Goal: Task Accomplishment & Management: Manage account settings

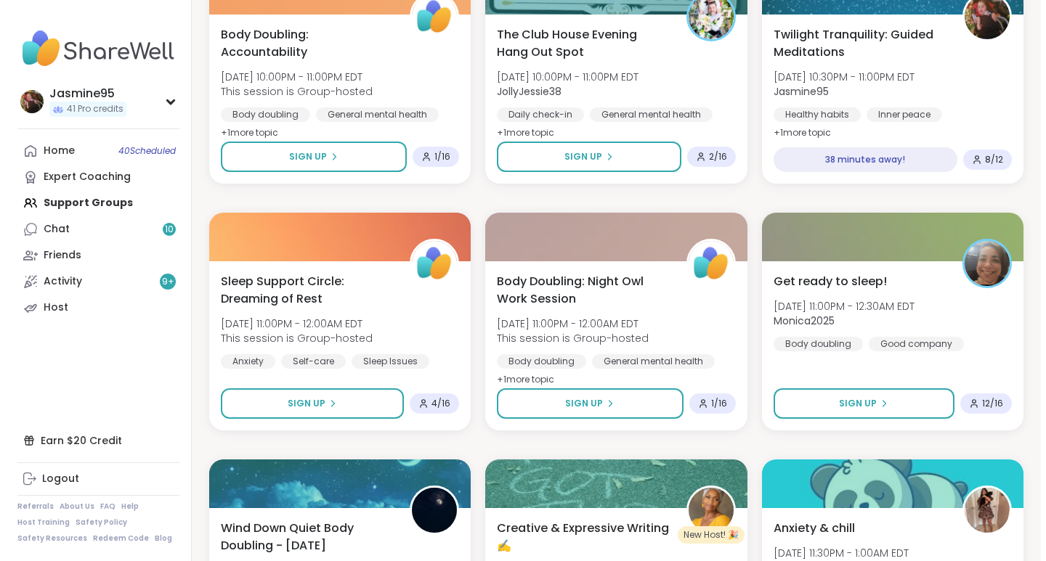
scroll to position [792, 0]
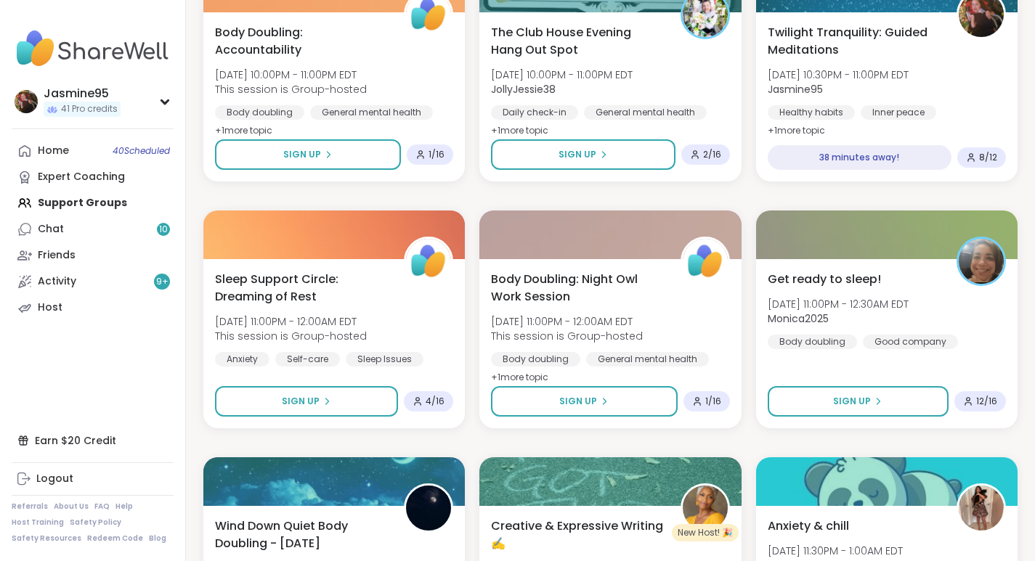
click at [847, 78] on span "Sun, Oct 12 | 10:30PM - 11:00PM EDT" at bounding box center [838, 75] width 141 height 15
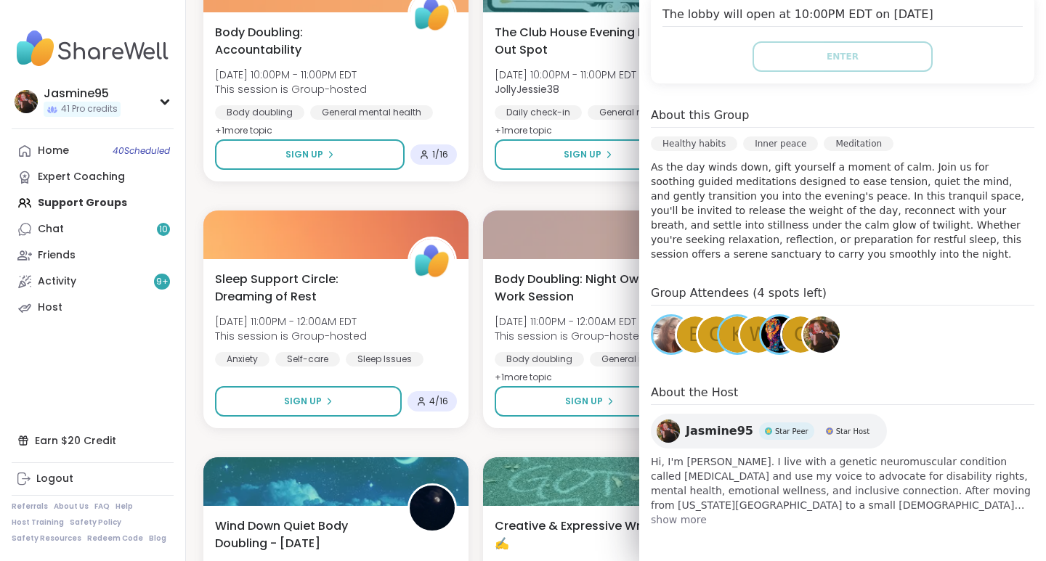
scroll to position [339, 0]
click at [688, 339] on span "B" at bounding box center [694, 334] width 13 height 28
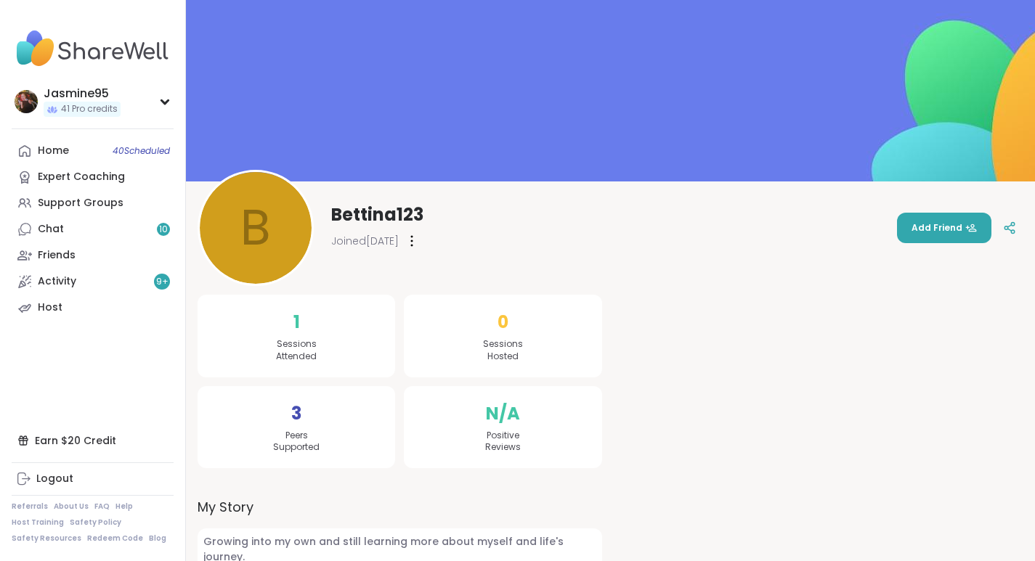
click at [111, 225] on link "Chat 10" at bounding box center [93, 229] width 162 height 26
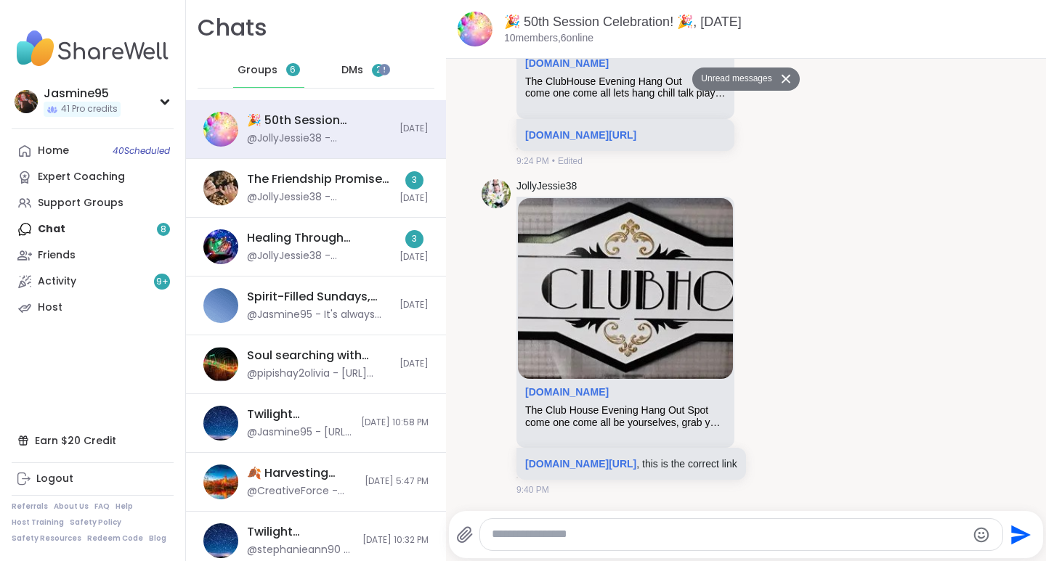
click at [356, 70] on span "DMs" at bounding box center [352, 70] width 22 height 15
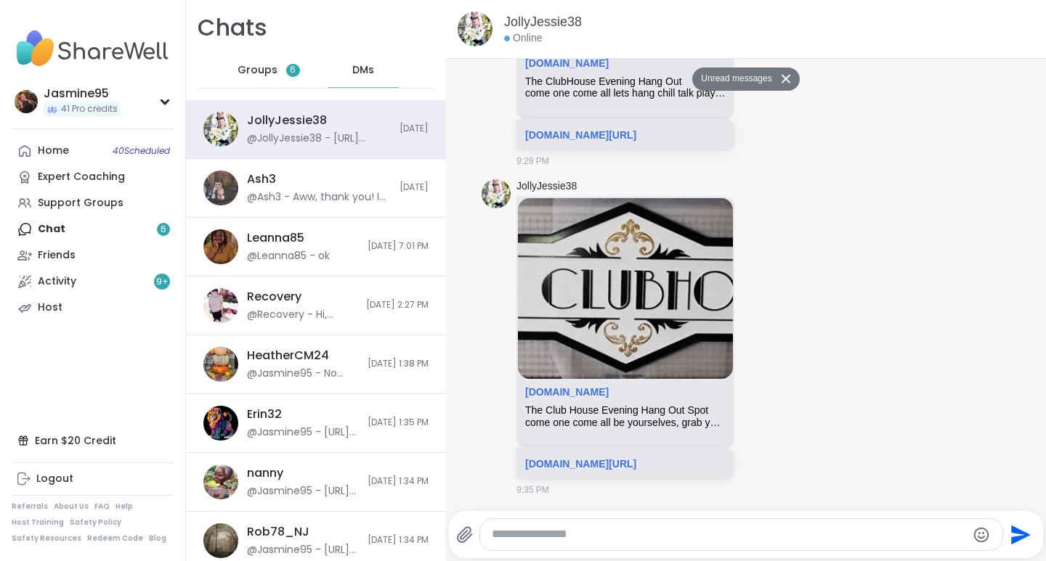
click at [106, 206] on div "Support Groups" at bounding box center [81, 203] width 86 height 15
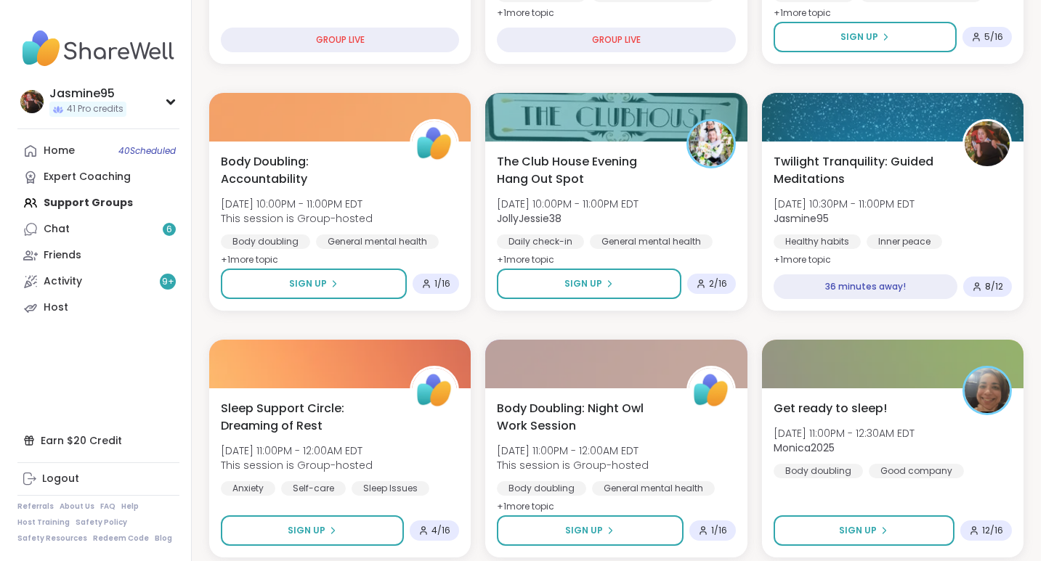
scroll to position [663, 0]
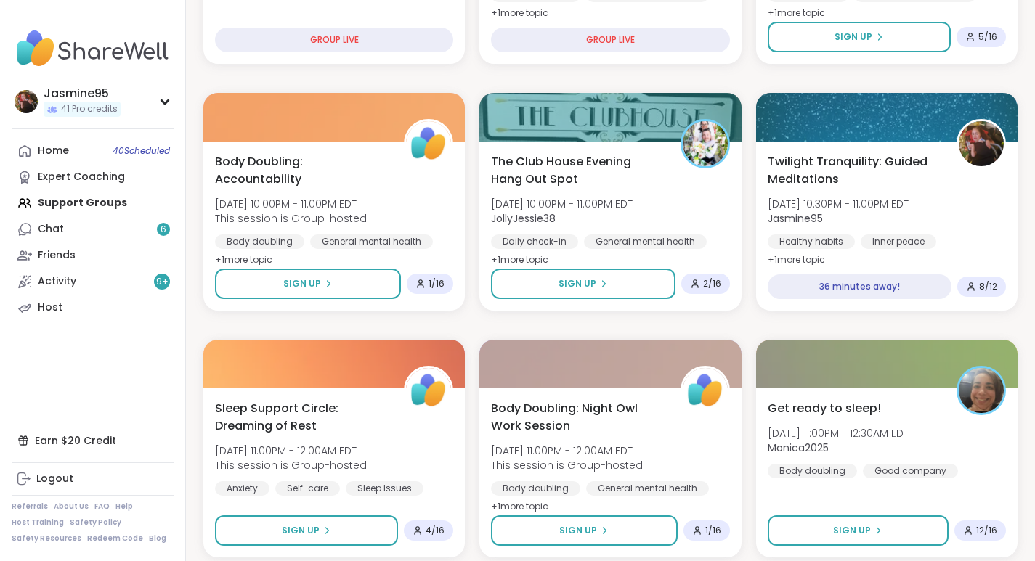
click at [863, 184] on span "Twilight Tranquility: Guided Meditations" at bounding box center [854, 170] width 173 height 35
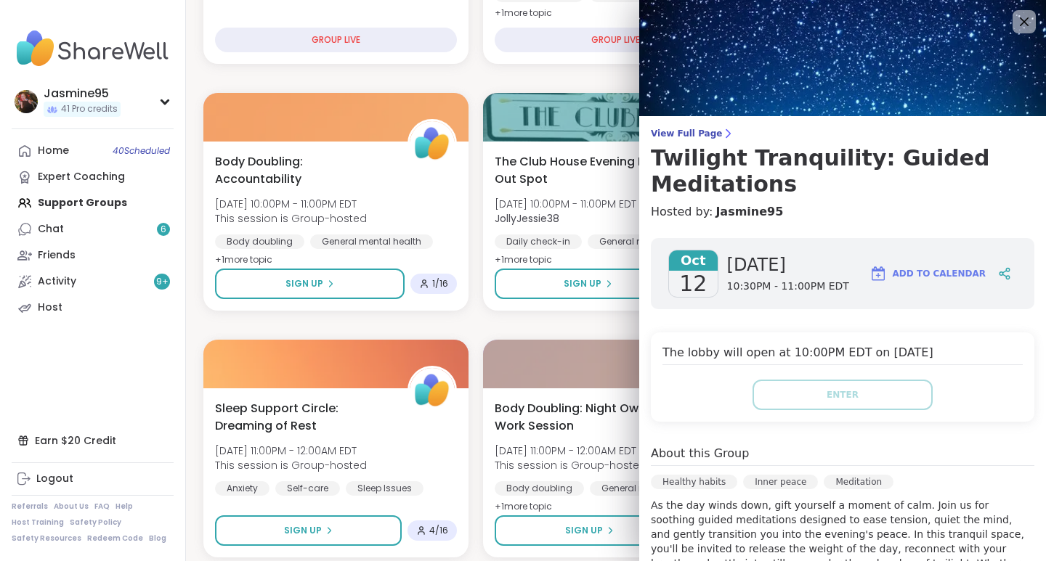
click at [76, 306] on link "Host" at bounding box center [93, 308] width 162 height 26
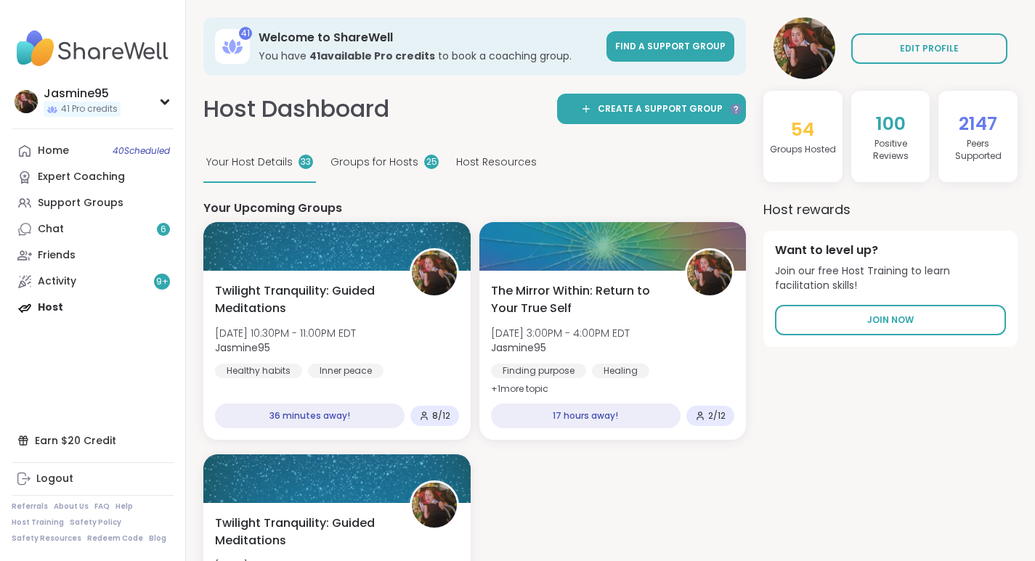
click at [338, 312] on span "Twilight Tranquility: Guided Meditations" at bounding box center [304, 299] width 179 height 35
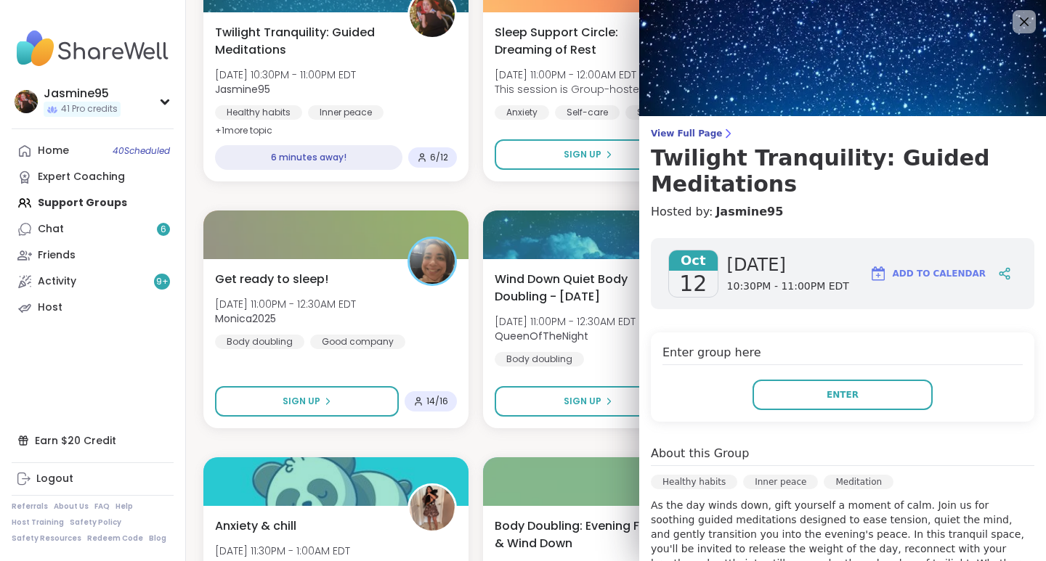
scroll to position [339, 0]
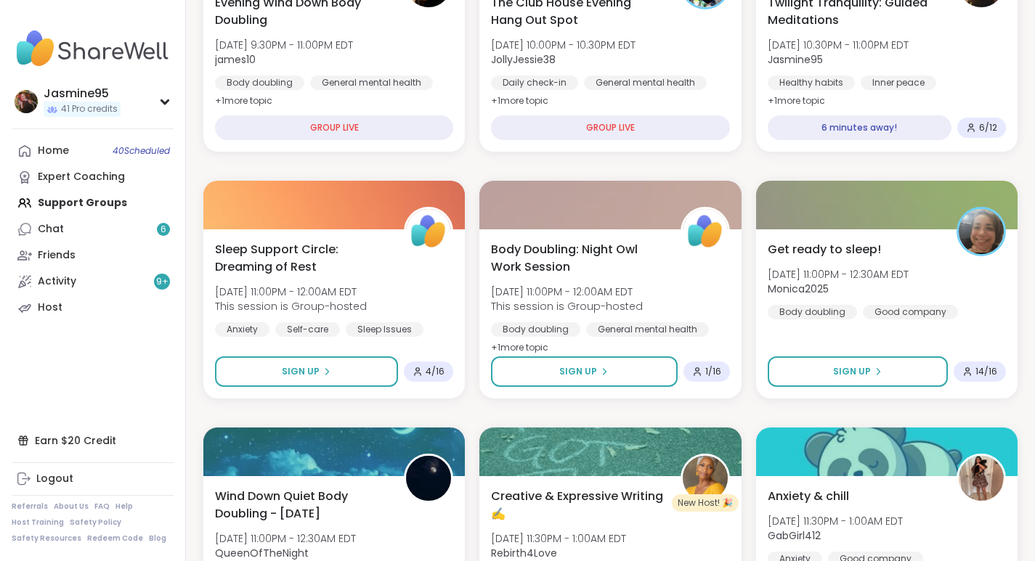
click at [1001, 110] on div "Twilight Tranquility: Guided Meditations Sun, Oct 12 | 10:30PM - 11:00PM EDT Ja…" at bounding box center [886, 67] width 261 height 169
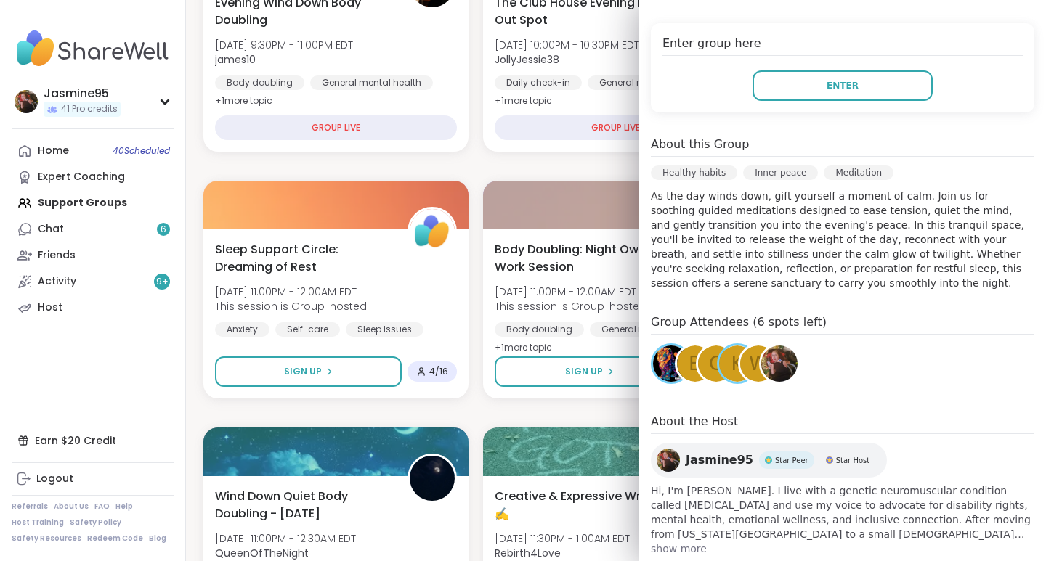
scroll to position [339, 0]
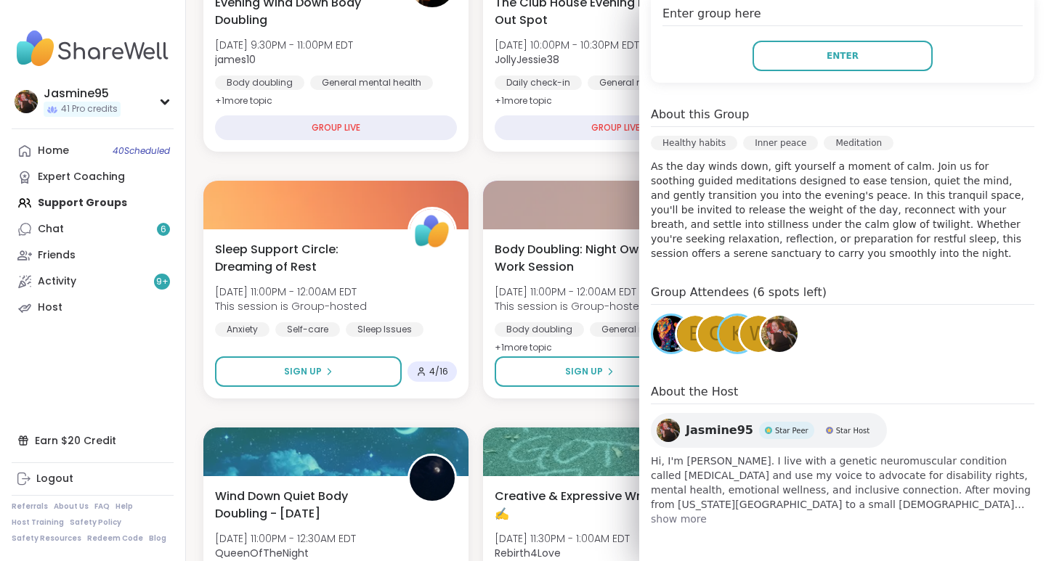
click at [106, 313] on link "Host" at bounding box center [93, 308] width 162 height 26
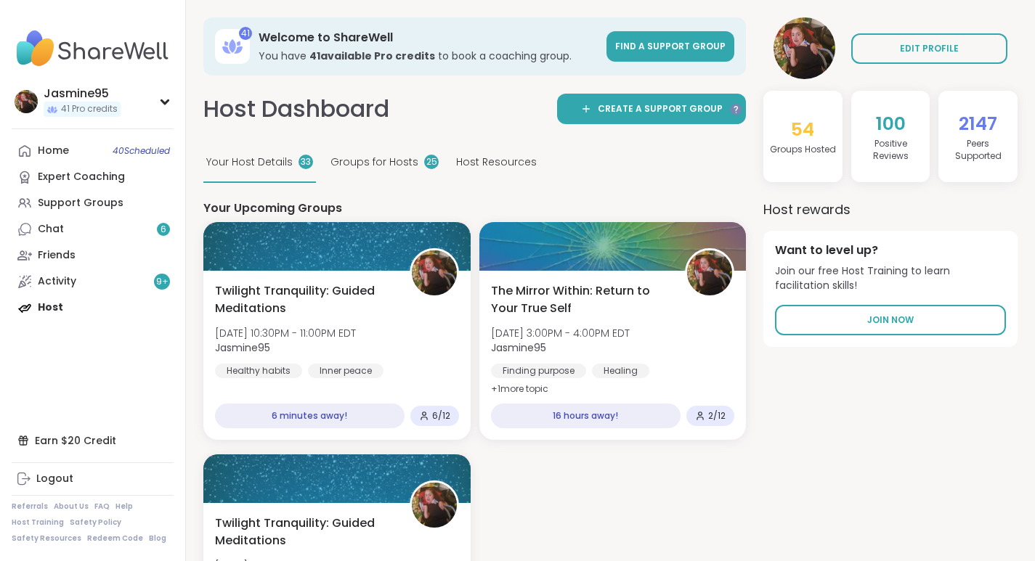
click at [354, 287] on span "Twilight Tranquility: Guided Meditations" at bounding box center [304, 299] width 179 height 35
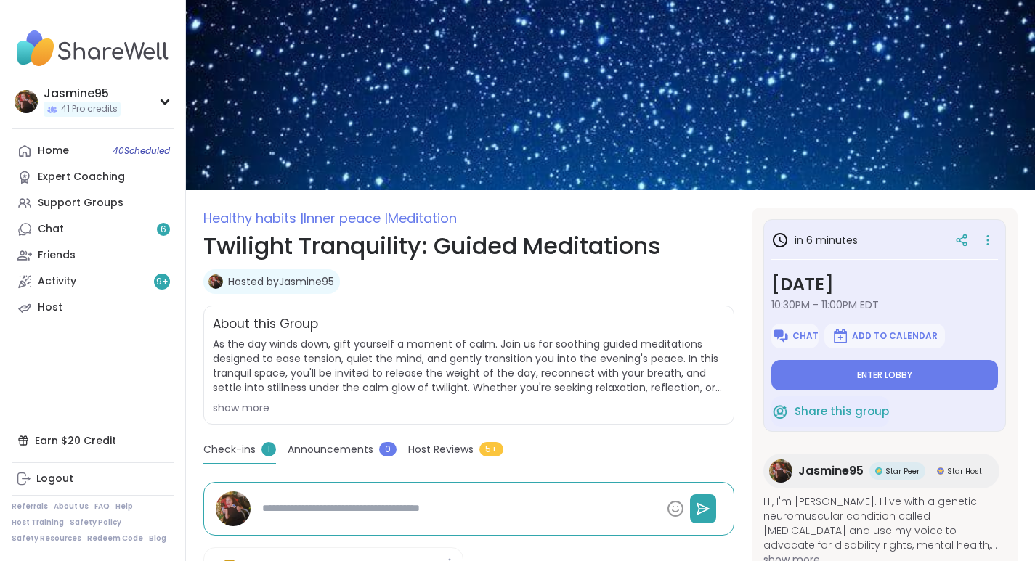
click at [980, 241] on icon at bounding box center [987, 240] width 15 height 20
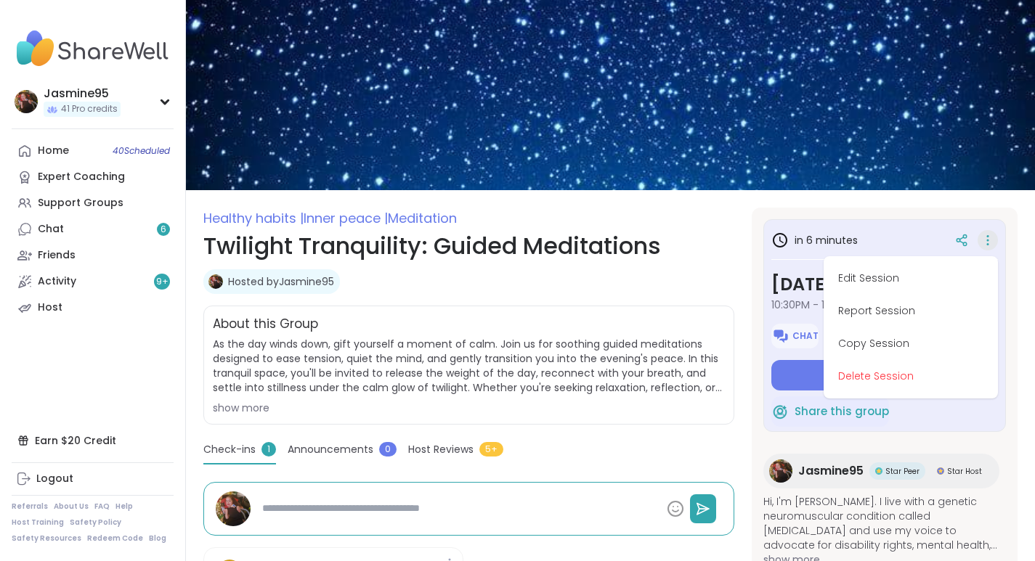
click at [877, 383] on button "Delete Session" at bounding box center [910, 376] width 163 height 33
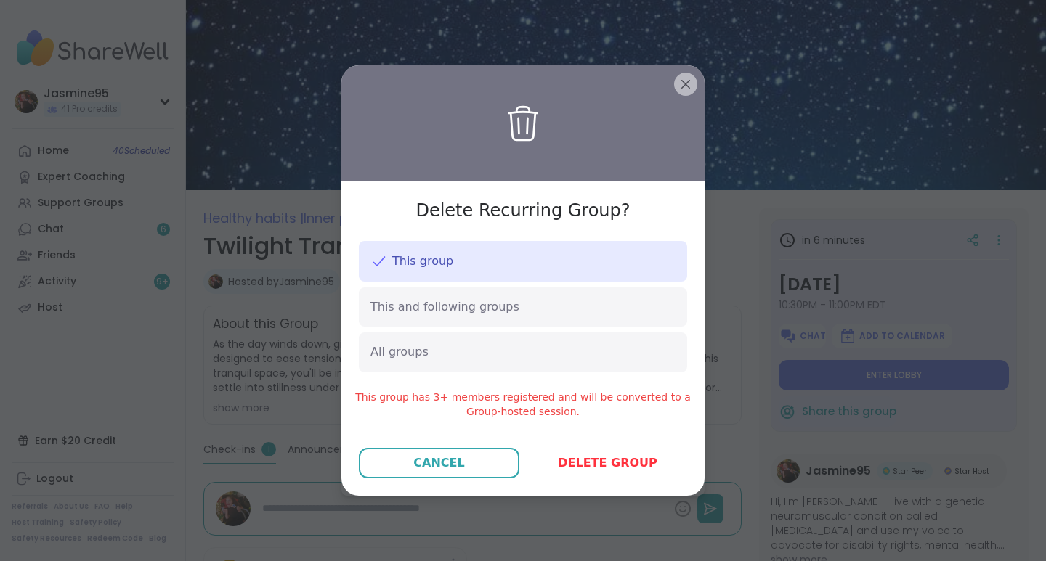
click at [570, 468] on span "Delete group" at bounding box center [607, 463] width 99 height 17
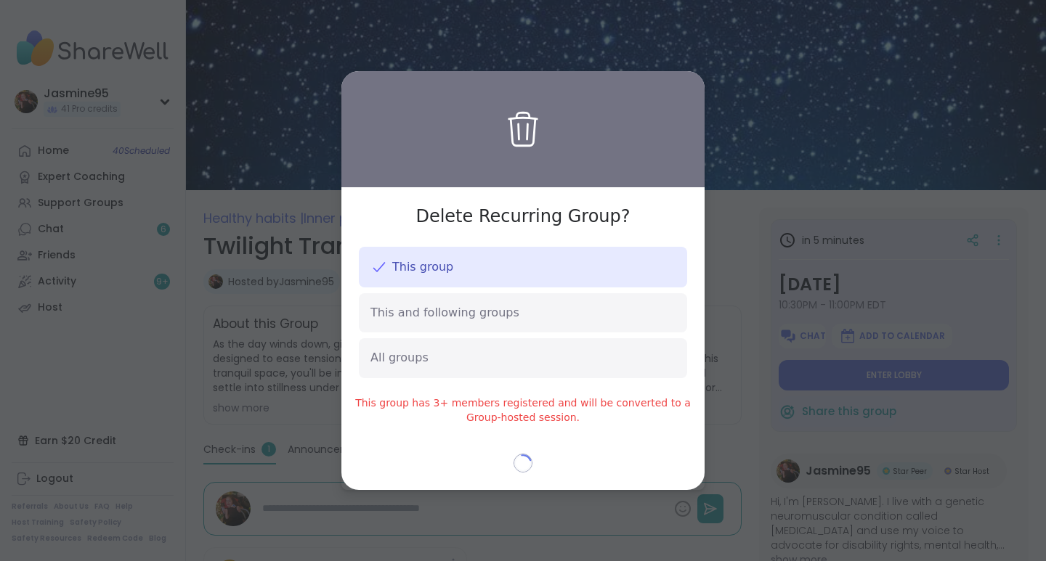
type textarea "*"
